Goal: Use online tool/utility

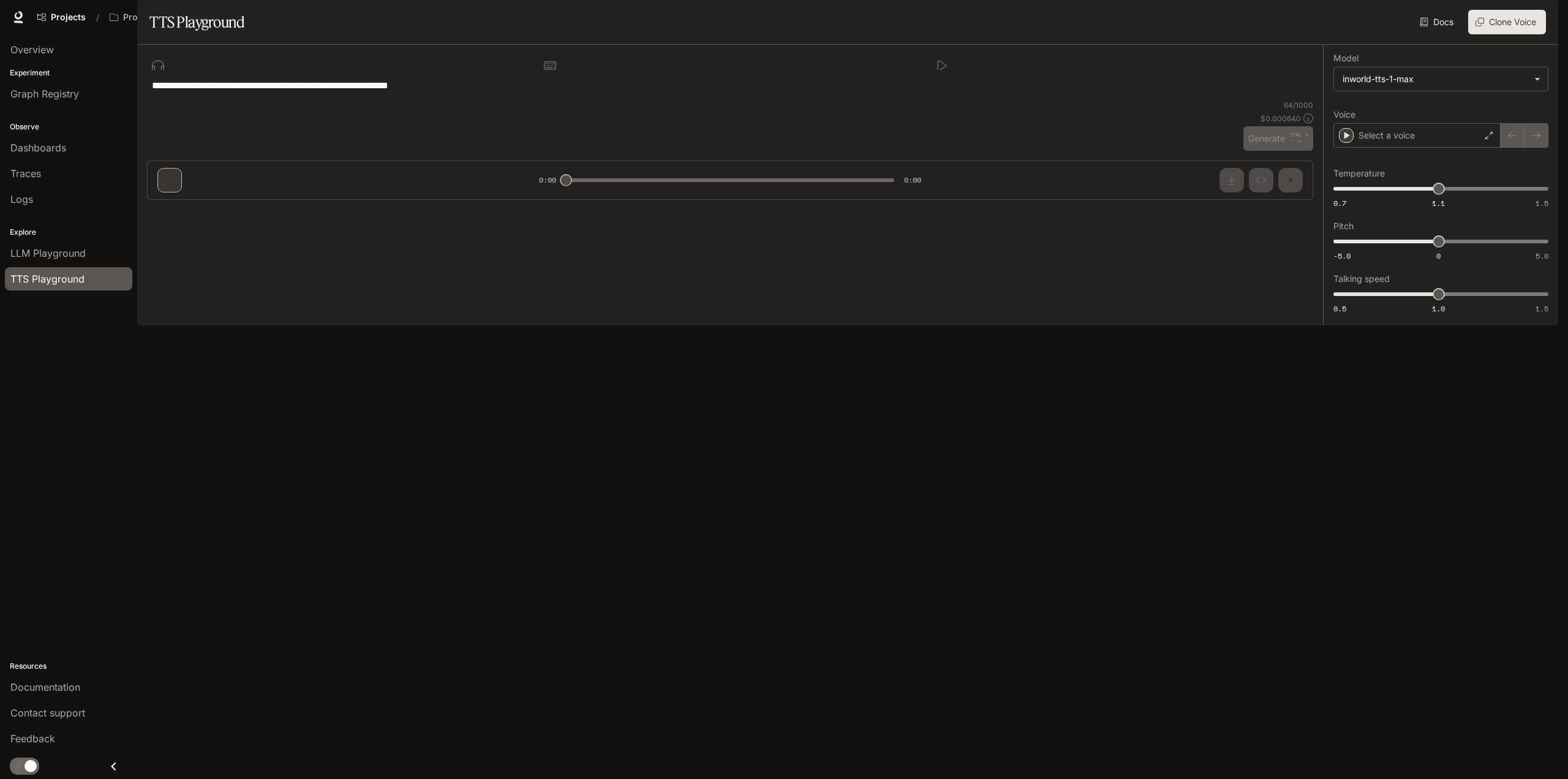
type input "***"
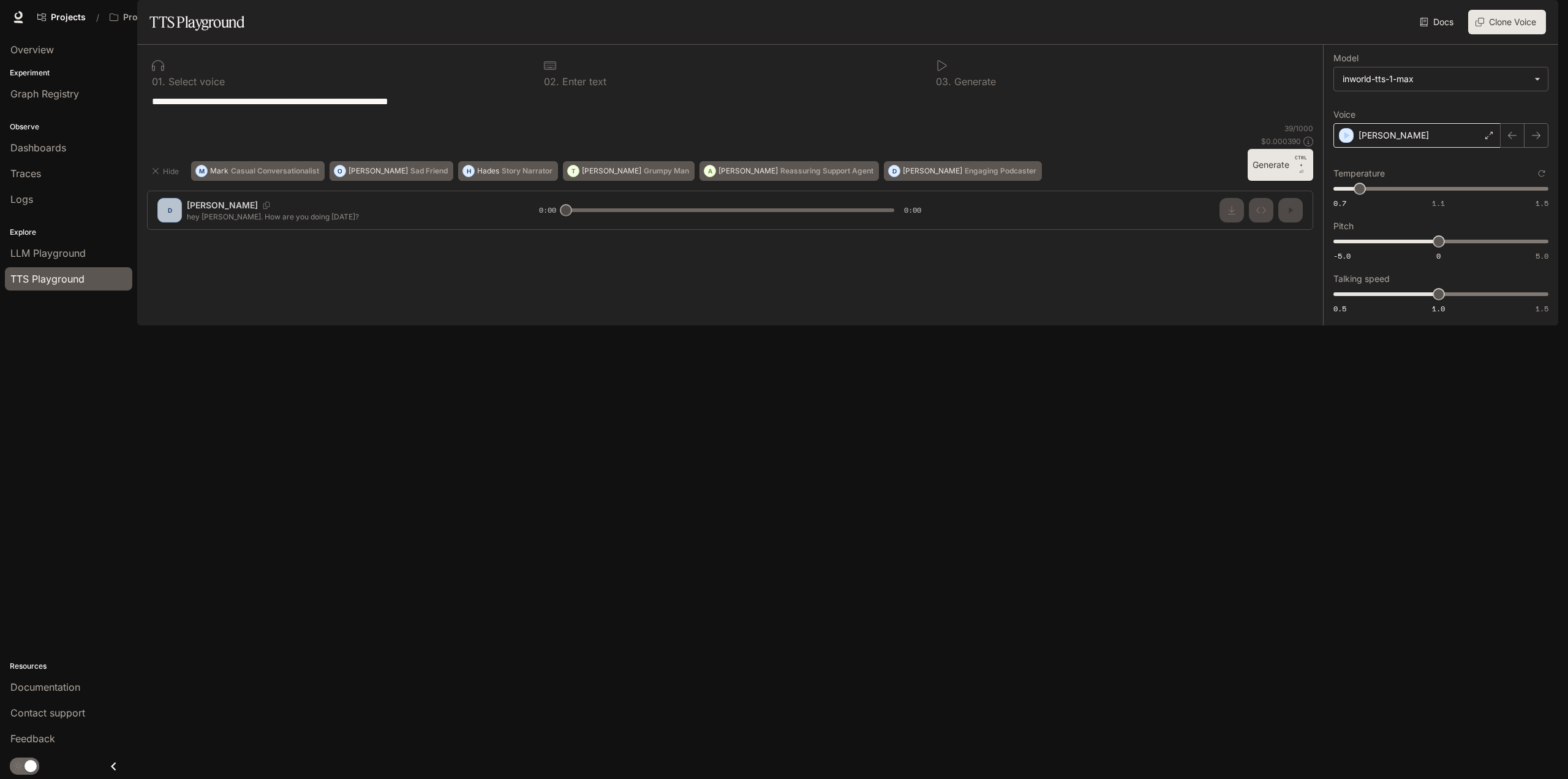
click at [1411, 148] on div "[PERSON_NAME]" at bounding box center [1417, 135] width 167 height 24
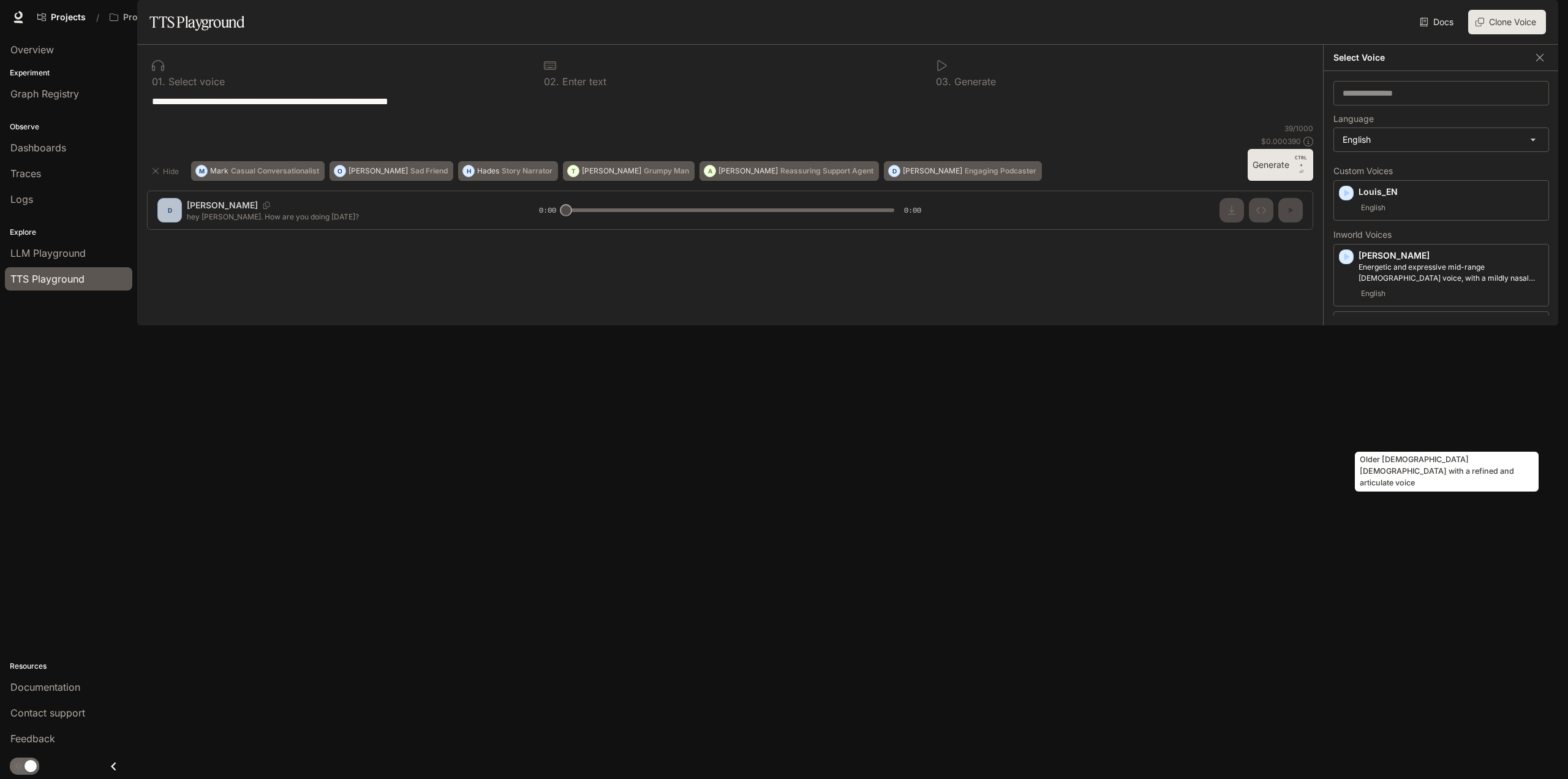
click at [1403, 407] on p "Older [DEMOGRAPHIC_DATA] [DEMOGRAPHIC_DATA] with a refined and articulate voice" at bounding box center [1451, 397] width 185 height 22
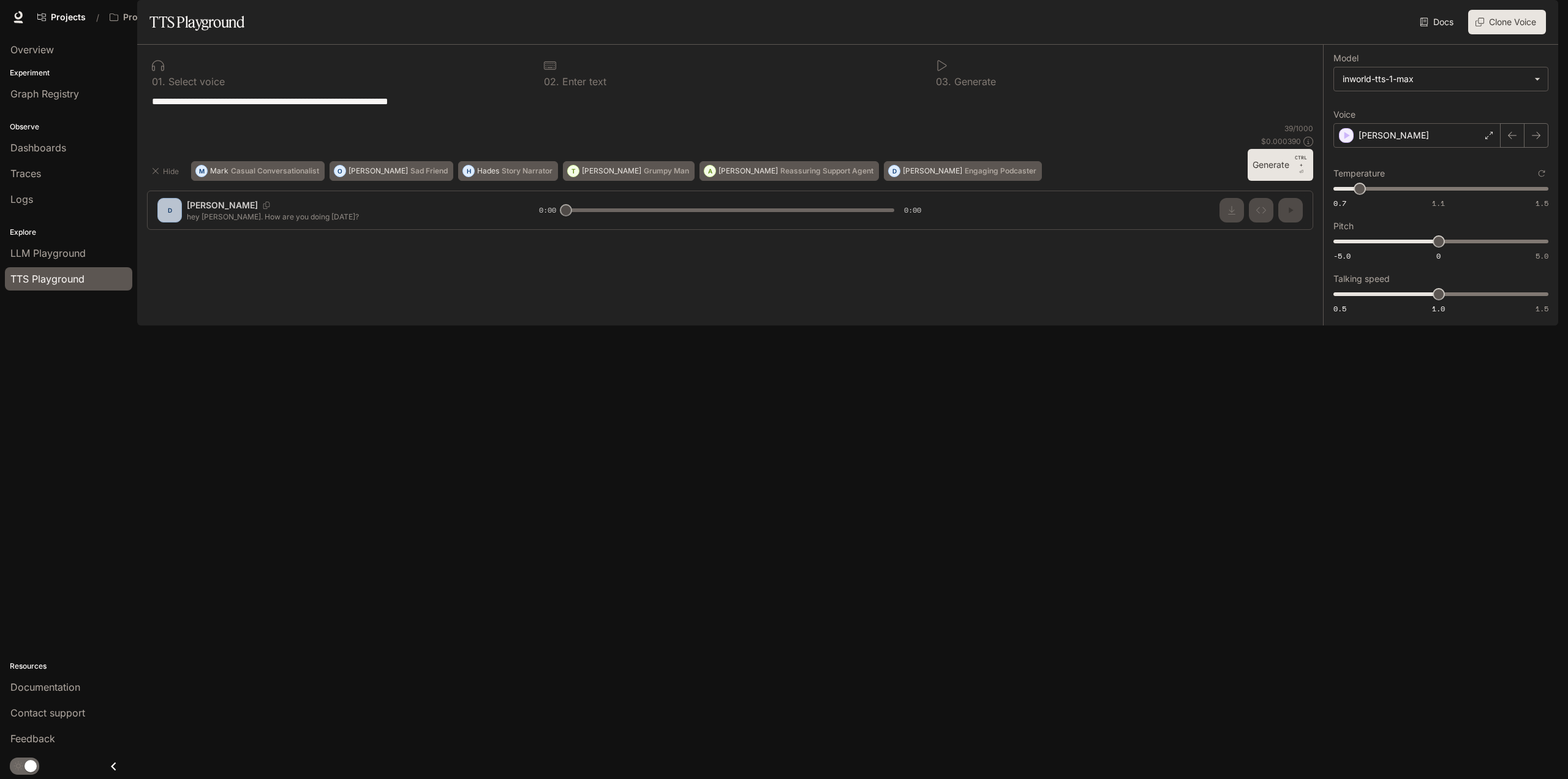
click at [1283, 181] on button "Generate CTRL + ⏎" at bounding box center [1281, 165] width 65 height 32
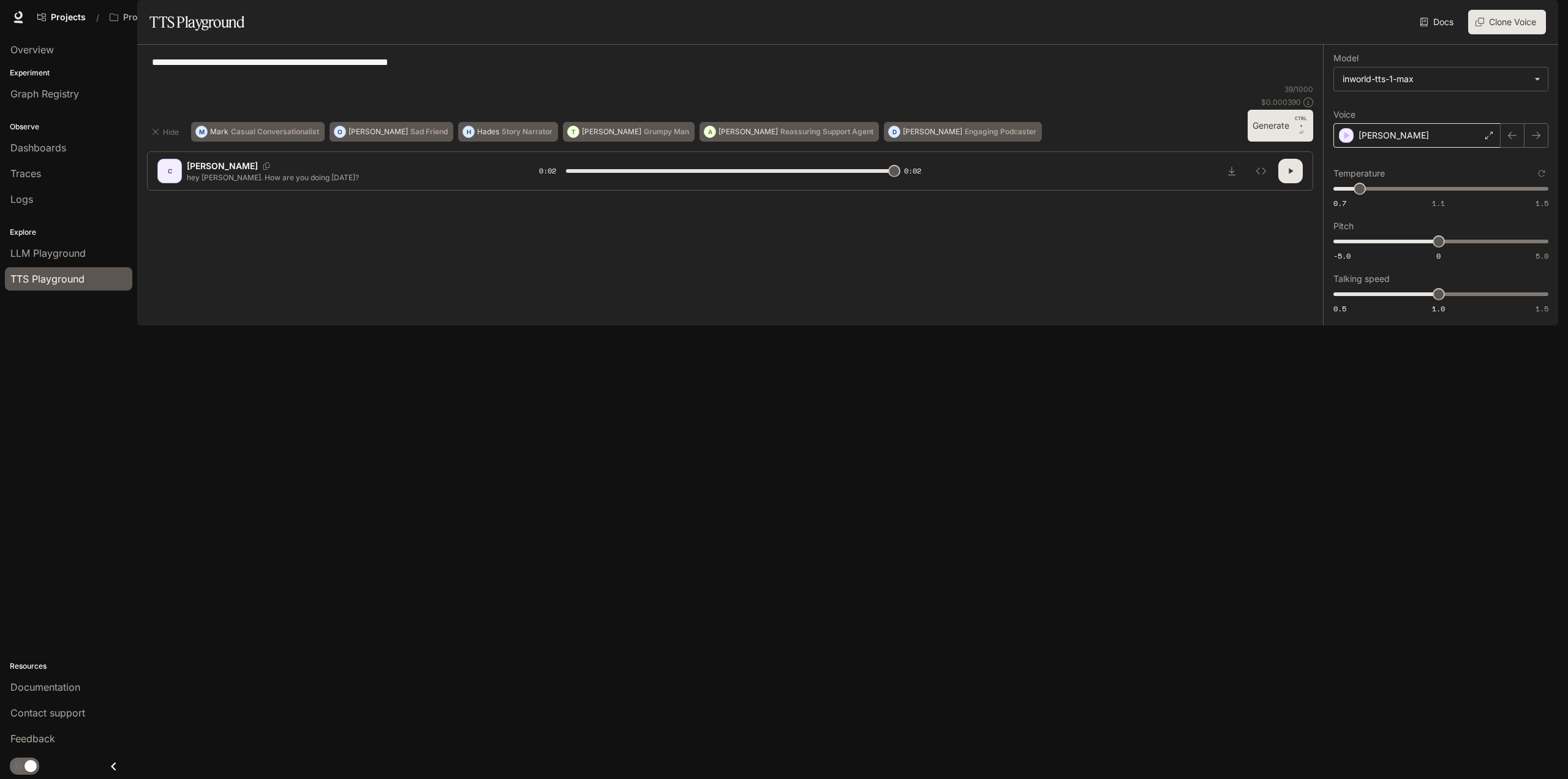
click at [1412, 148] on div "[PERSON_NAME]" at bounding box center [1417, 135] width 167 height 24
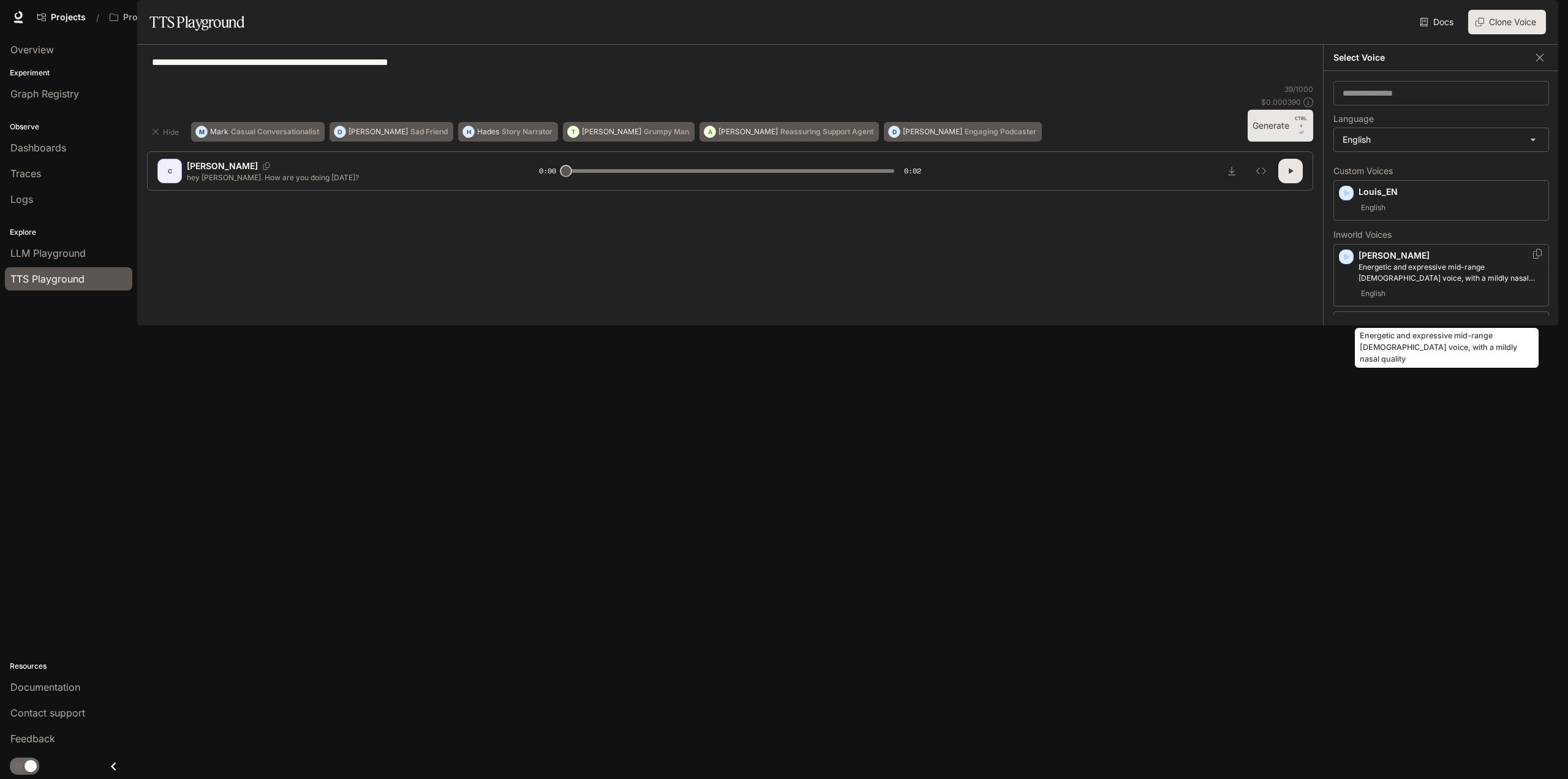
click at [1421, 284] on p "Energetic and expressive mid-range [DEMOGRAPHIC_DATA] voice, with a mildly nasa…" at bounding box center [1451, 272] width 185 height 22
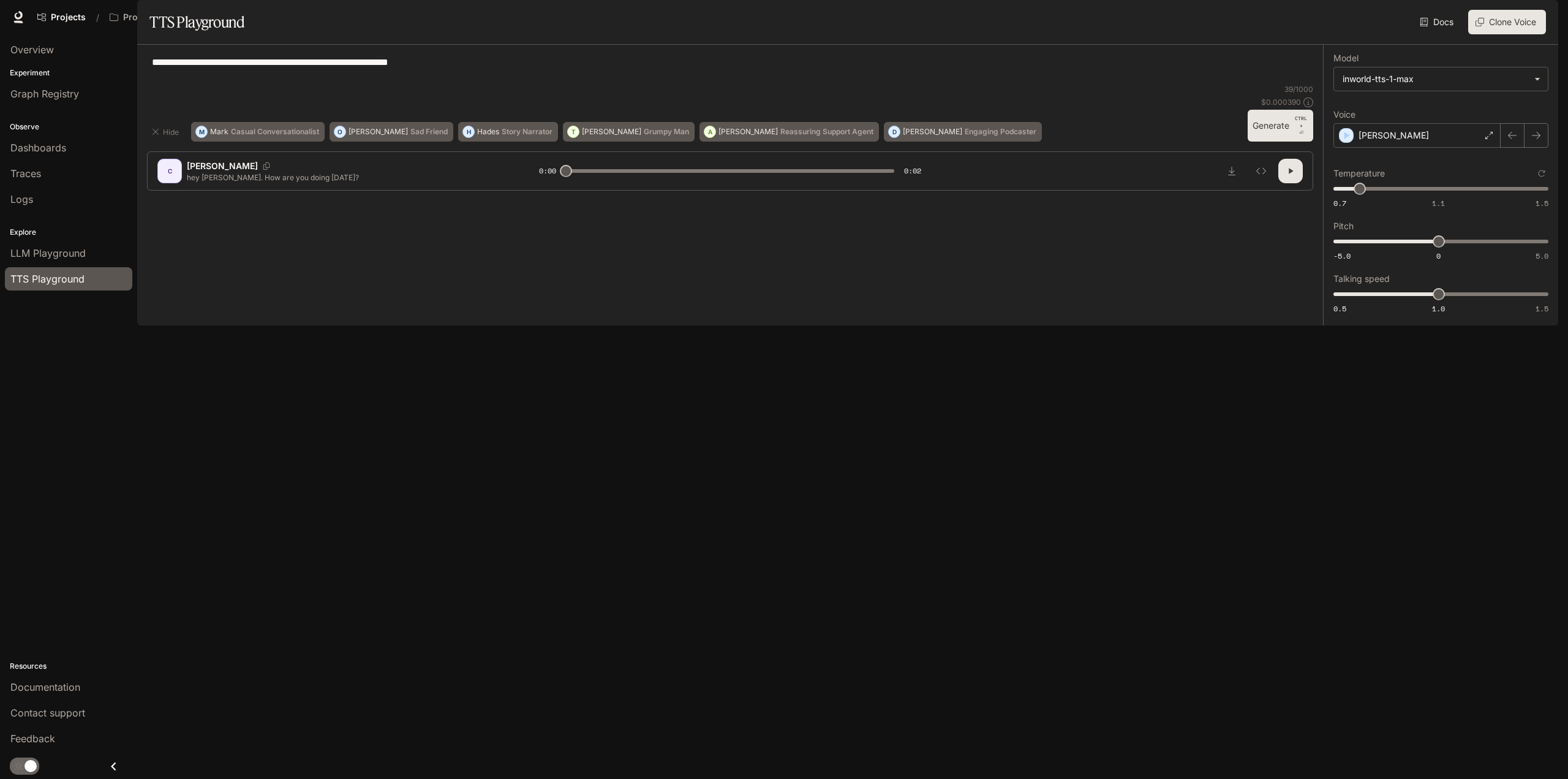
click at [1266, 142] on button "Generate CTRL + ⏎" at bounding box center [1281, 126] width 65 height 32
click at [1395, 148] on div "[PERSON_NAME]" at bounding box center [1417, 135] width 167 height 24
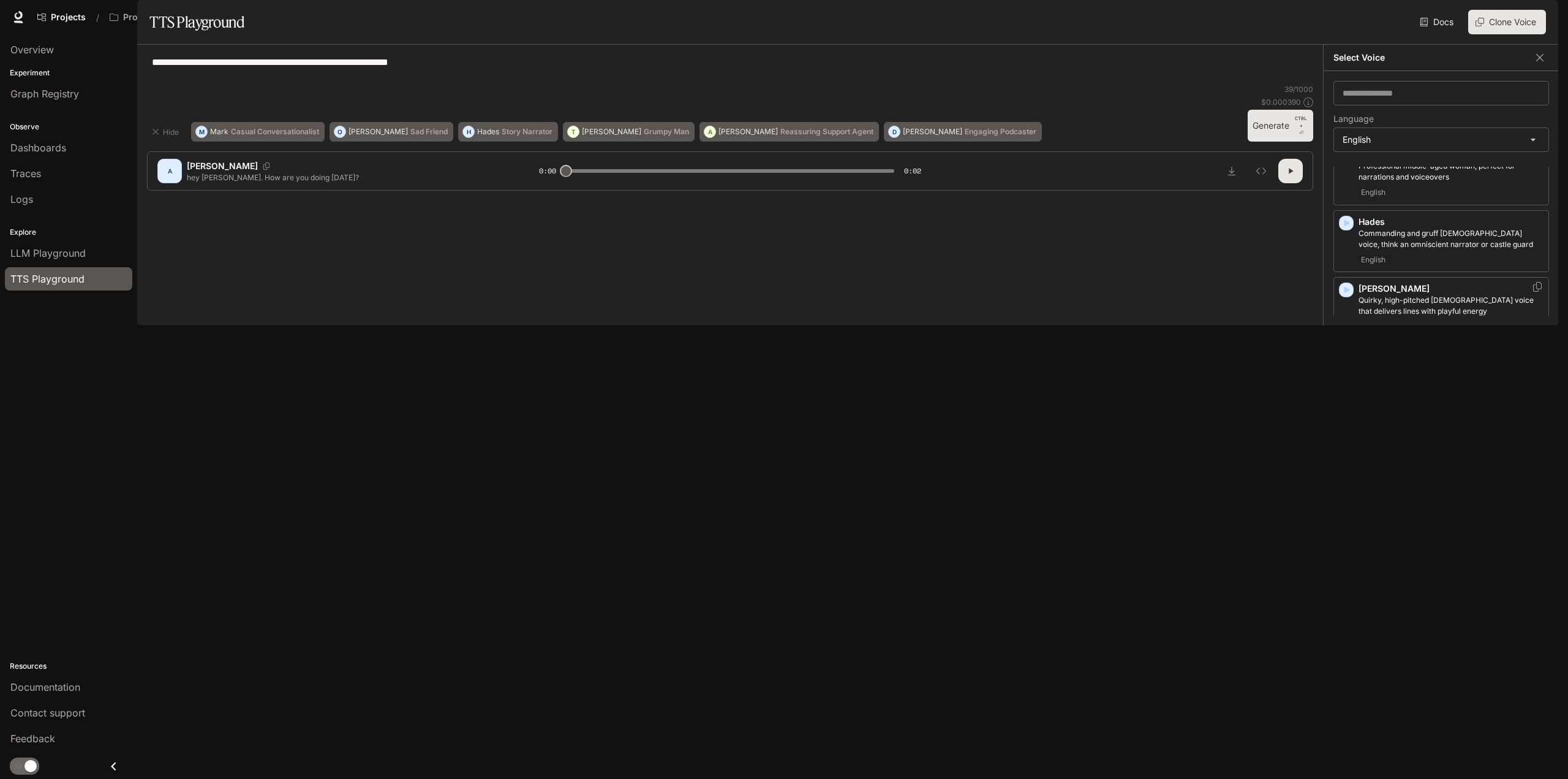
scroll to position [552, 0]
click at [1393, 373] on p "Energetic, expressive man with a rapid-fire delivery" at bounding box center [1451, 366] width 185 height 11
click at [1265, 142] on button "Generate CTRL + ⏎" at bounding box center [1281, 126] width 65 height 32
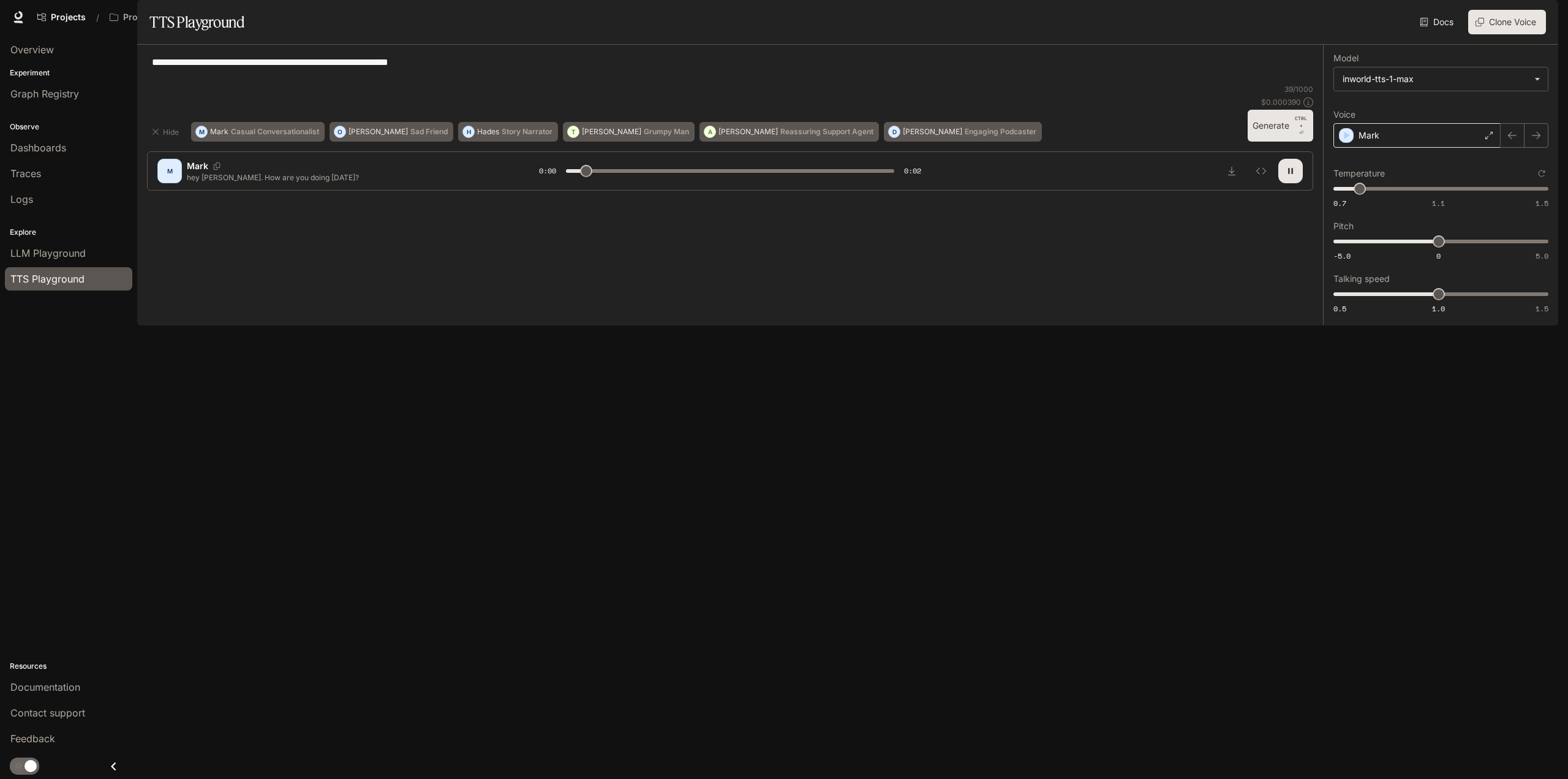
click at [1436, 148] on div "Mark" at bounding box center [1417, 135] width 167 height 24
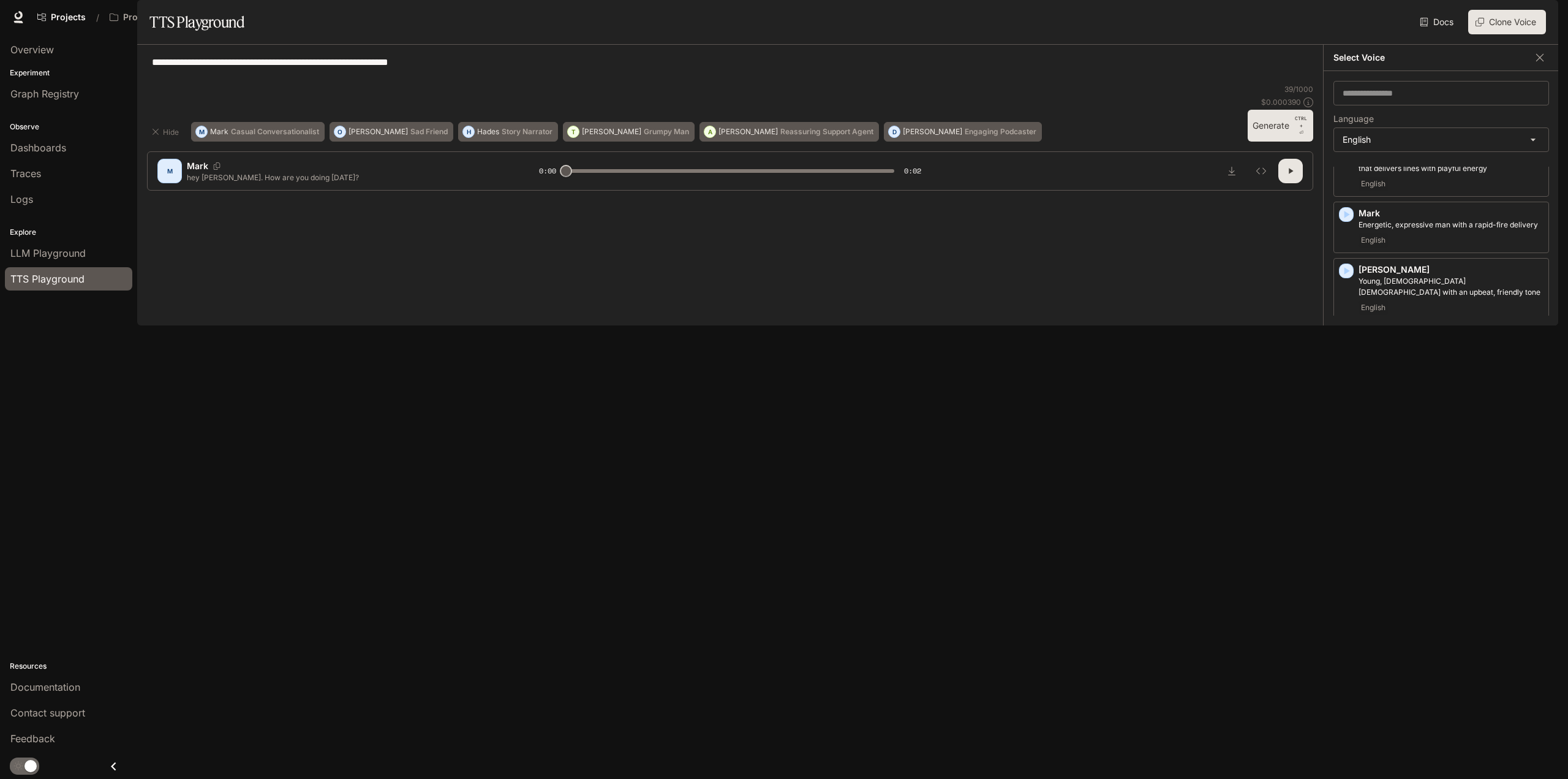
scroll to position [735, 0]
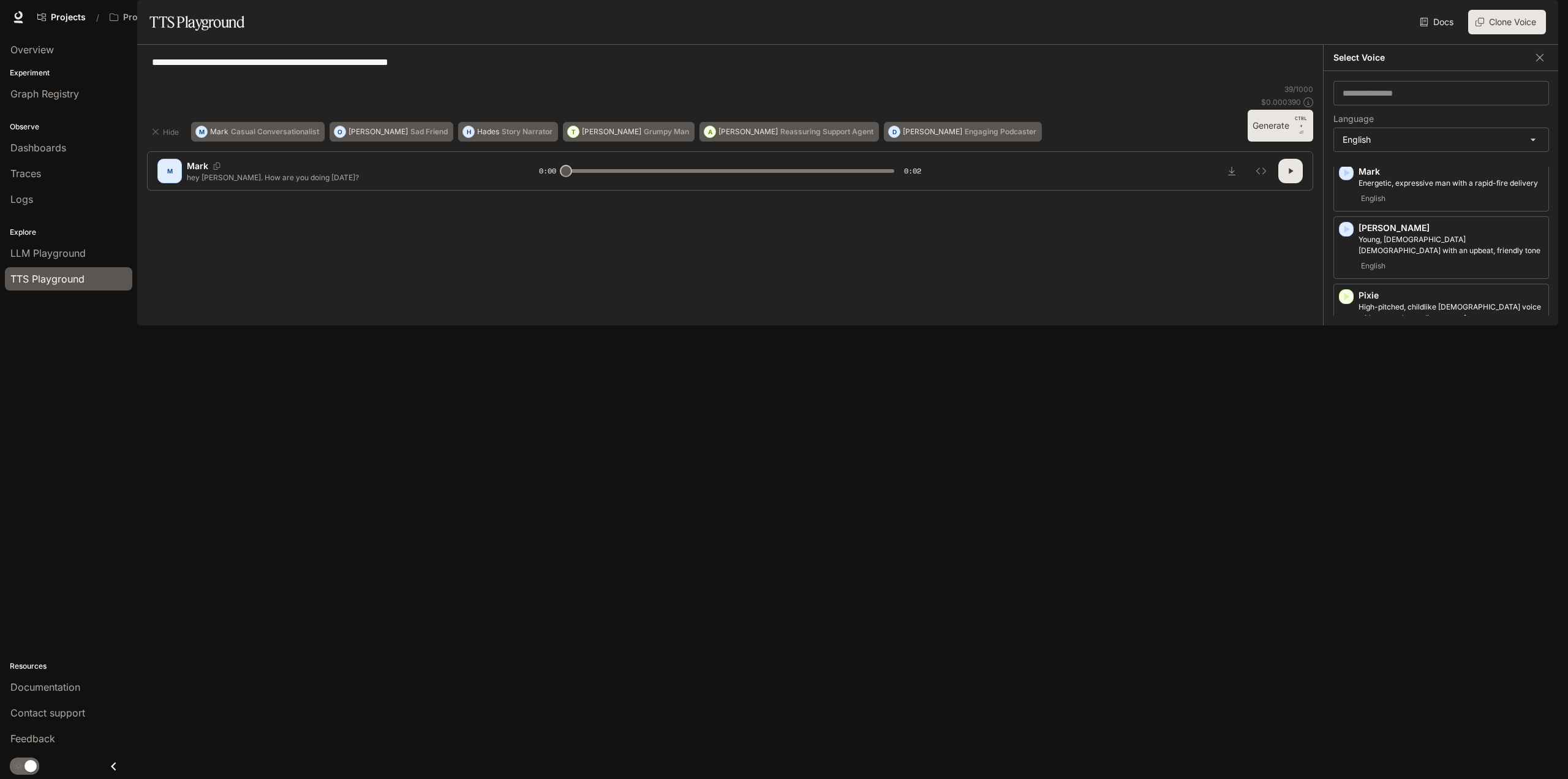
click at [1424, 475] on div "English" at bounding box center [1451, 468] width 185 height 15
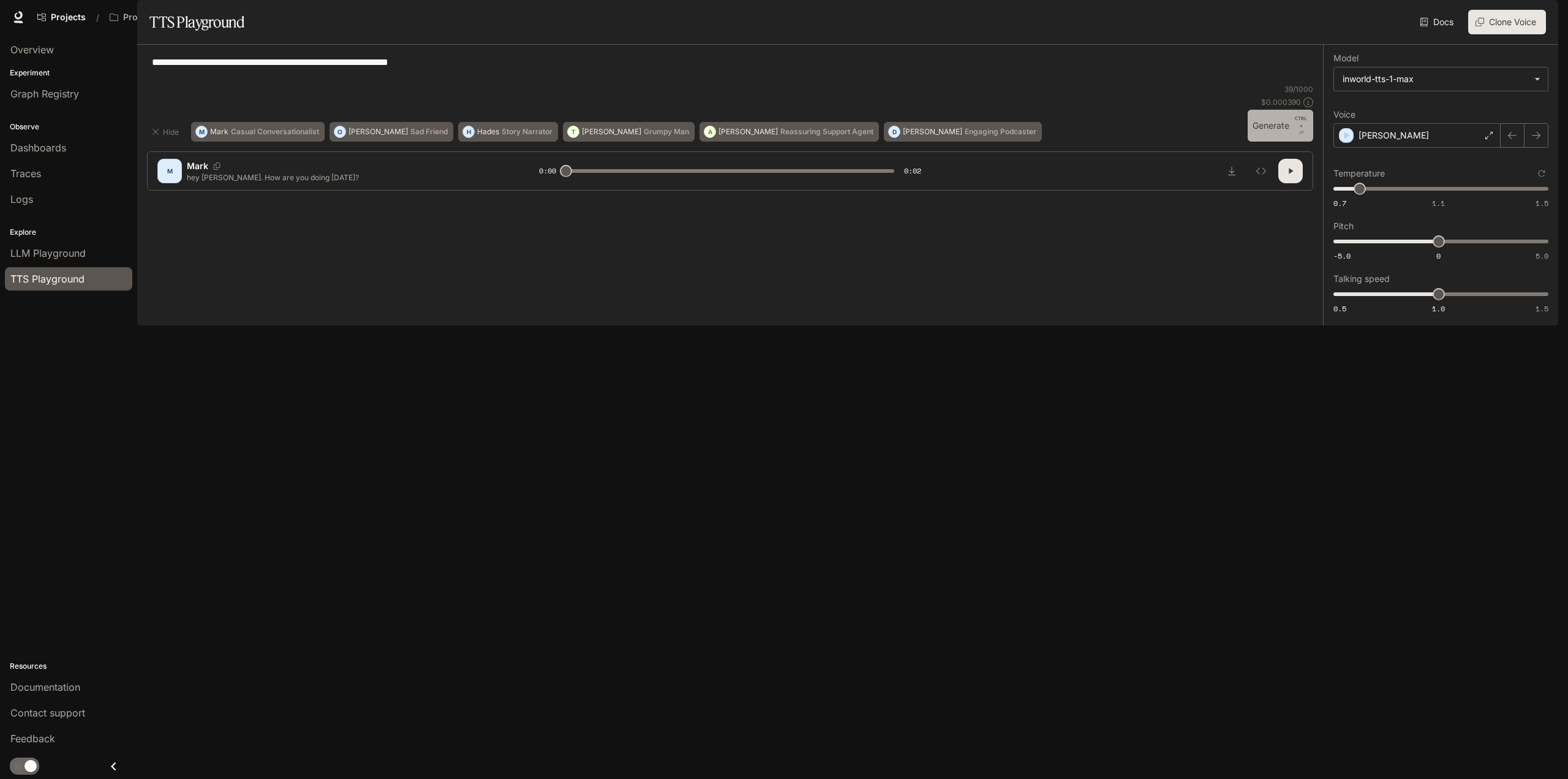
click at [1264, 142] on button "Generate CTRL + ⏎" at bounding box center [1281, 126] width 65 height 32
click at [1412, 148] on div "[PERSON_NAME]" at bounding box center [1417, 135] width 167 height 24
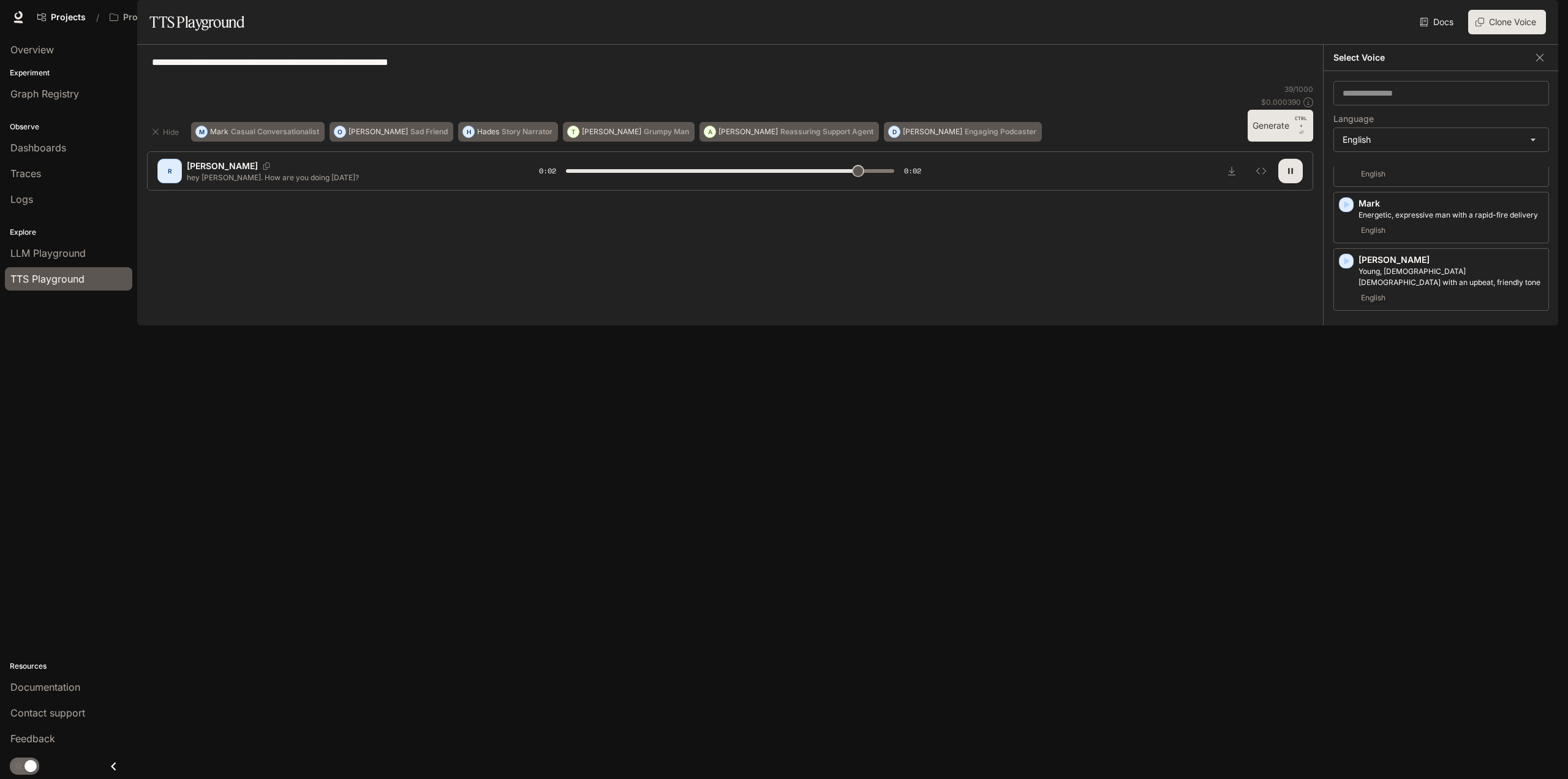
scroll to position [780, 0]
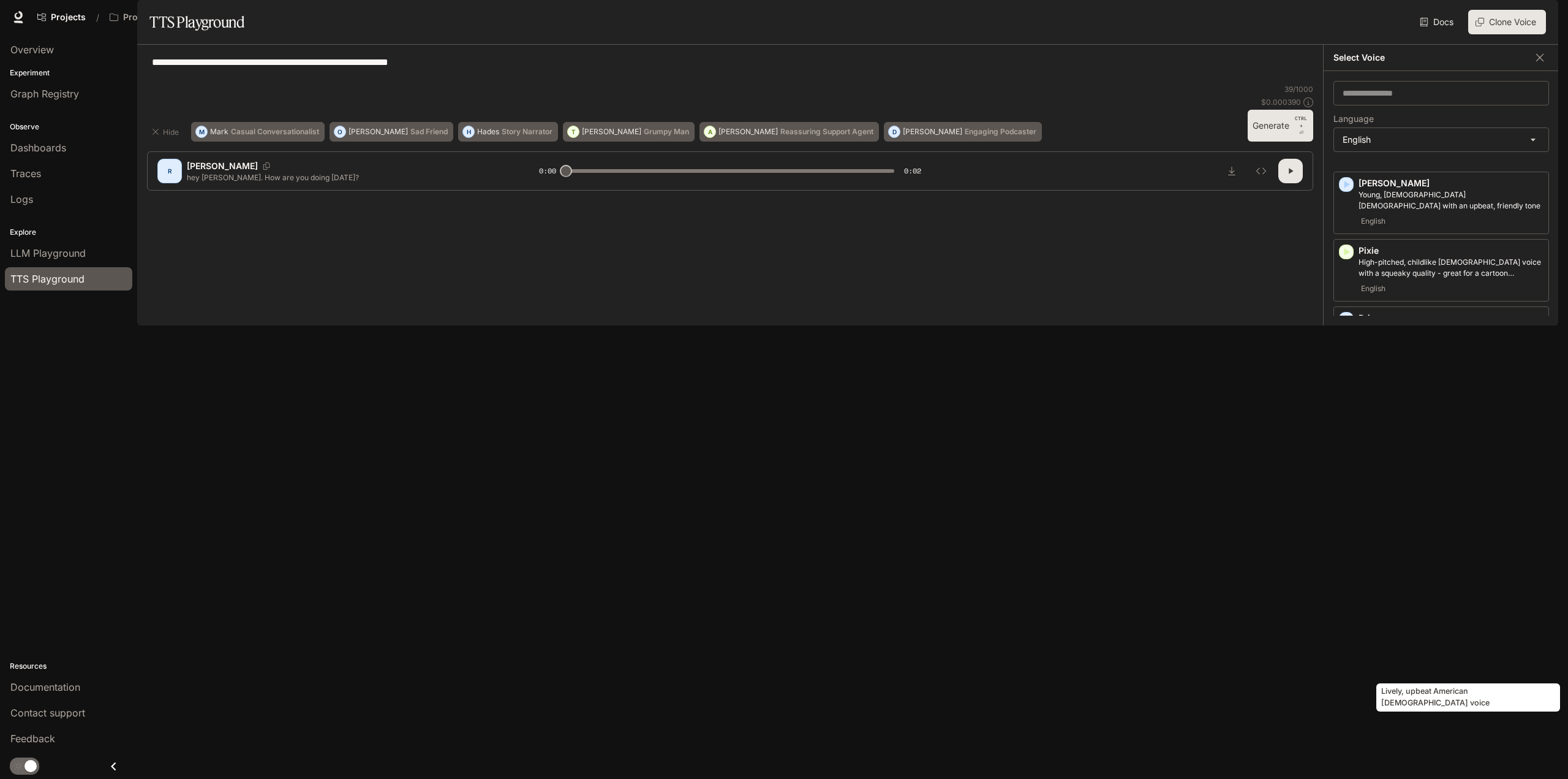
click at [1403, 664] on p "Lively, upbeat American [DEMOGRAPHIC_DATA] voice" at bounding box center [1451, 672] width 185 height 22
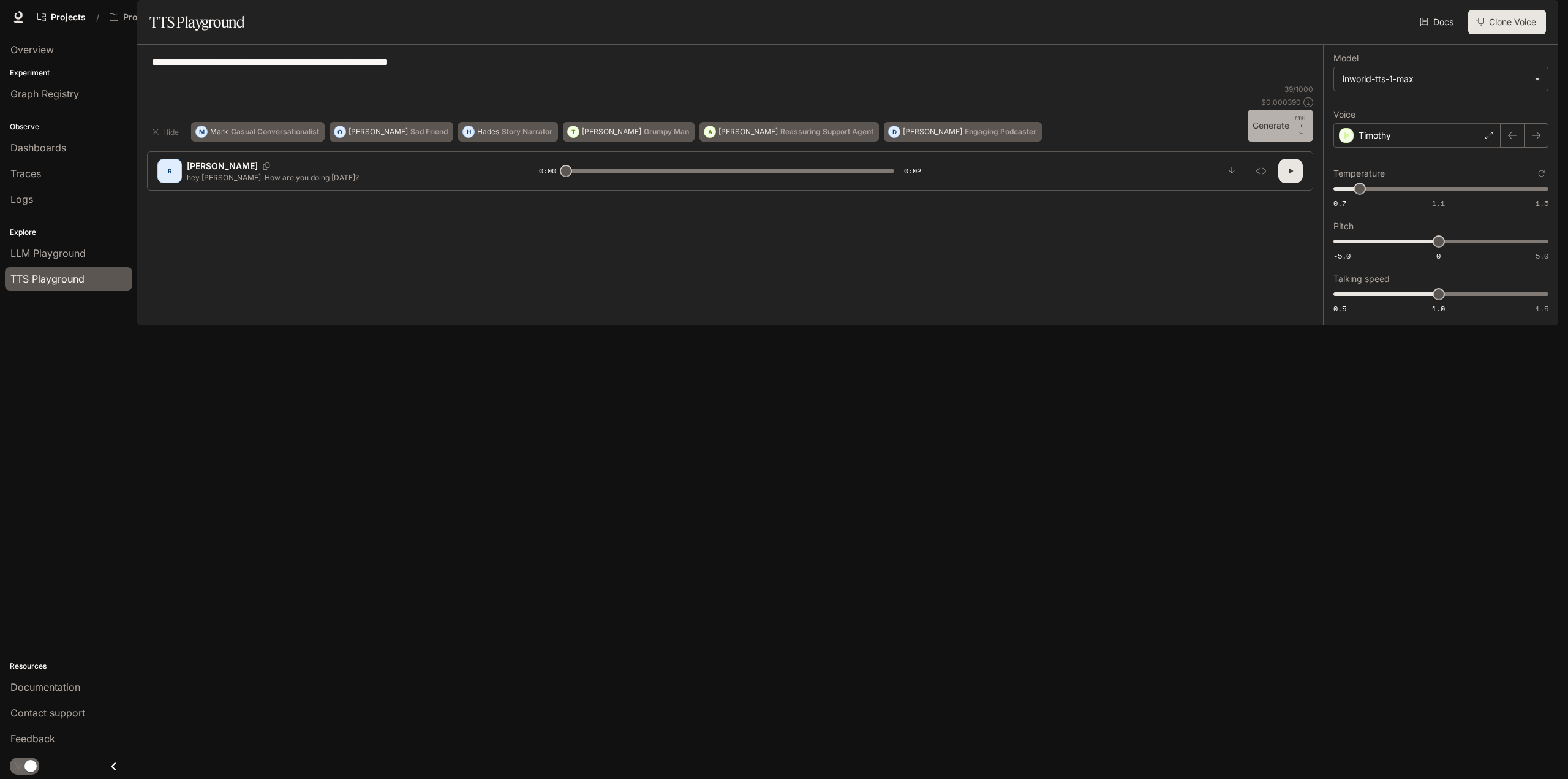
click at [1270, 142] on button "Generate CTRL + ⏎" at bounding box center [1281, 126] width 65 height 32
type input "*"
